Goal: Navigation & Orientation: Find specific page/section

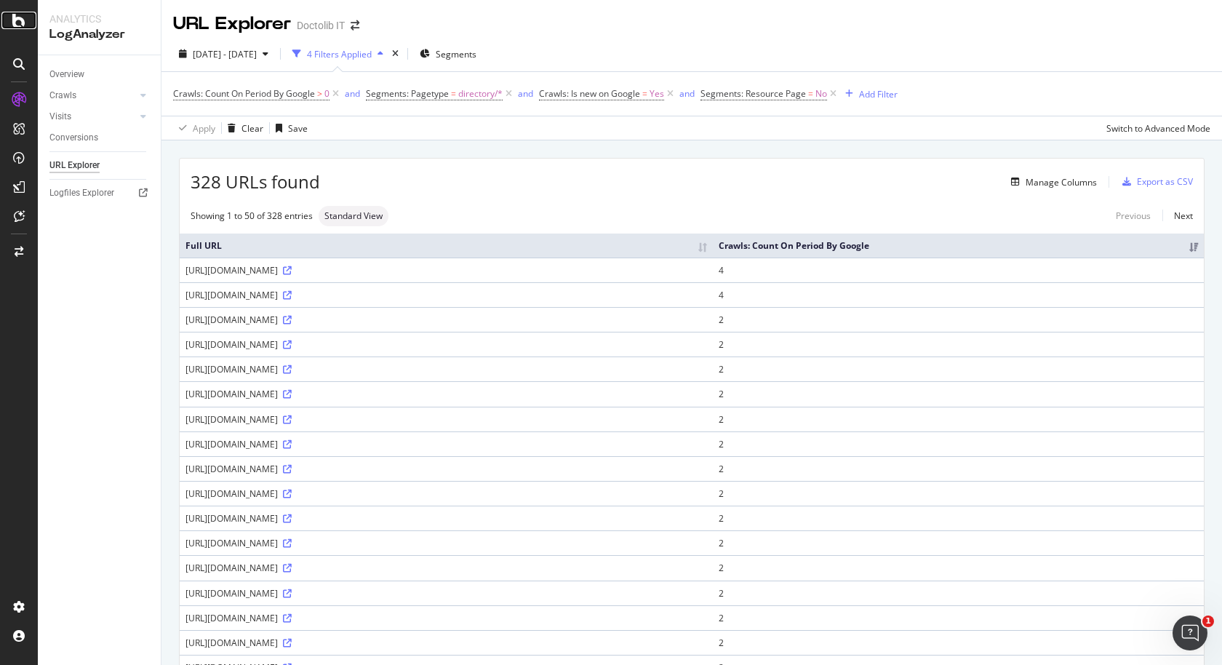
click at [19, 27] on icon at bounding box center [18, 20] width 13 height 17
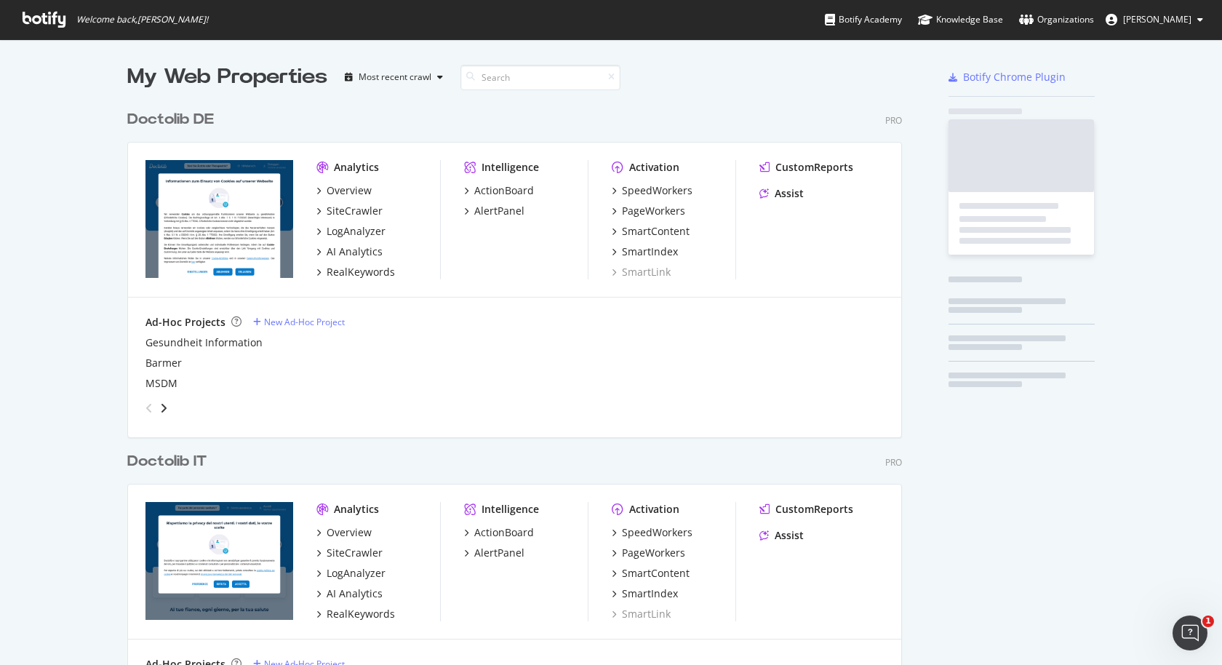
scroll to position [665, 1222]
